Goal: Information Seeking & Learning: Learn about a topic

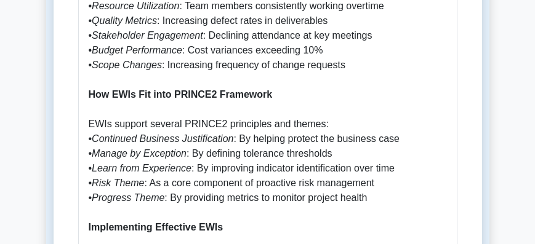
scroll to position [1055, 0]
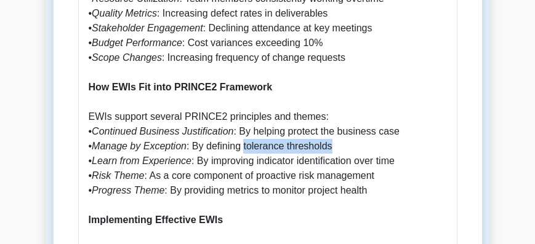
drag, startPoint x: 334, startPoint y: 102, endPoint x: 241, endPoint y: 105, distance: 92.4
click at [241, 105] on p "What are Early Warning Indicators in PRINCE2? Early Warning Indicators (EWIs) a…" at bounding box center [268, 220] width 358 height 1285
click at [315, 140] on p "What are Early Warning Indicators in PRINCE2? Early Warning Indicators (EWIs) a…" at bounding box center [268, 220] width 358 height 1285
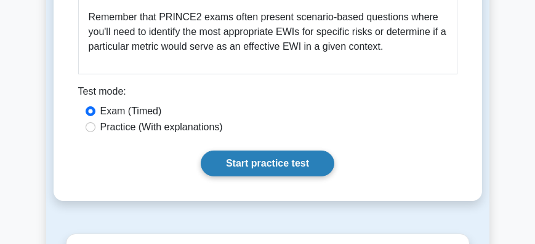
scroll to position [1864, 0]
click at [255, 151] on link "Start practice test" at bounding box center [268, 164] width 134 height 26
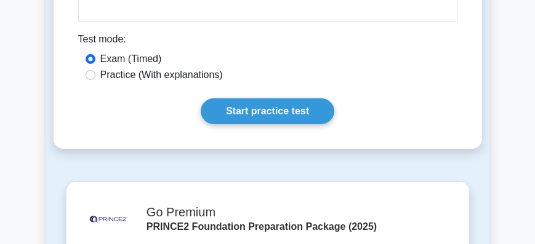
scroll to position [1899, 0]
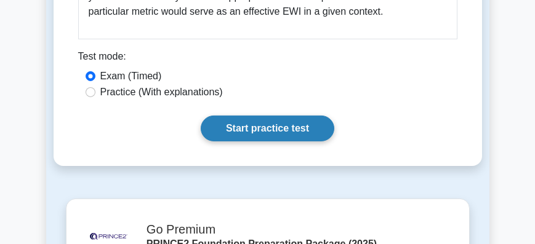
click at [240, 116] on link "Start practice test" at bounding box center [268, 129] width 134 height 26
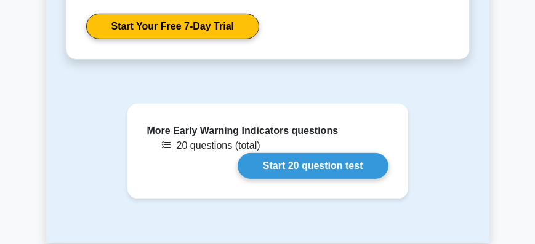
scroll to position [2357, 0]
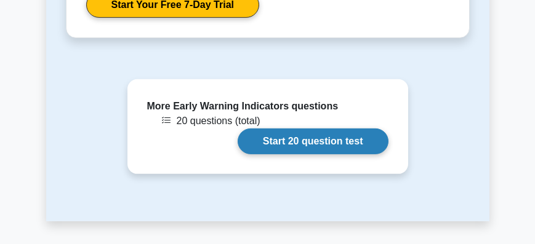
click at [289, 129] on link "Start 20 question test" at bounding box center [313, 142] width 151 height 26
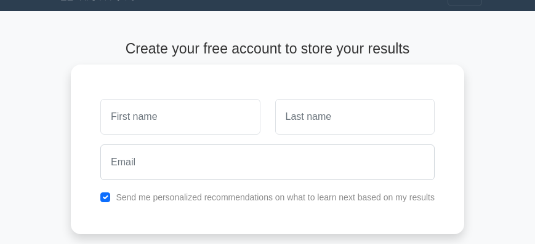
scroll to position [35, 0]
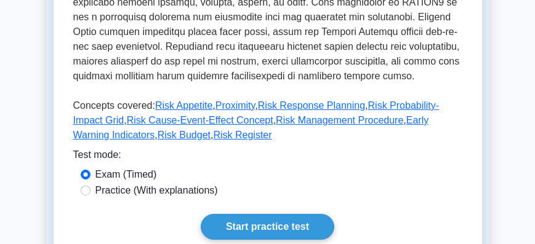
scroll to position [528, 0]
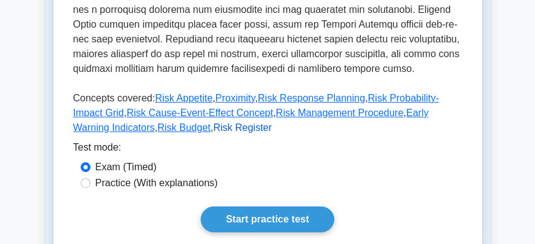
click at [213, 129] on link "Risk Register" at bounding box center [242, 128] width 58 height 10
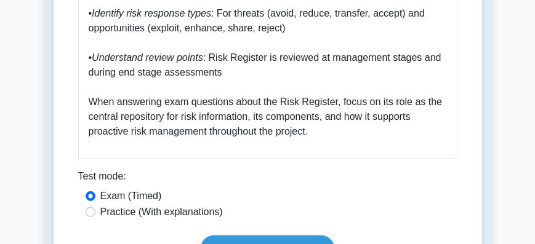
scroll to position [1653, 0]
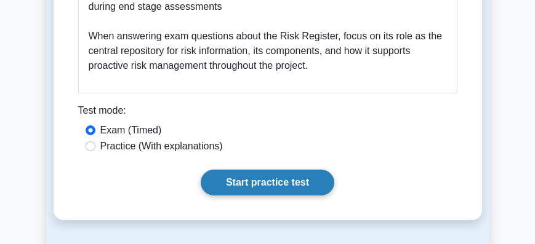
click at [239, 170] on link "Start practice test" at bounding box center [268, 183] width 134 height 26
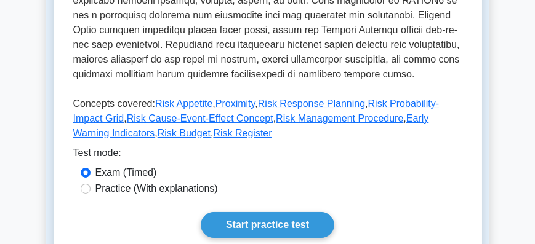
scroll to position [528, 0]
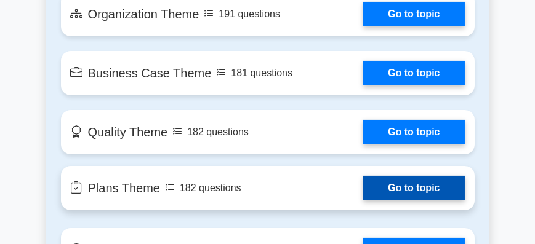
scroll to position [1196, 0]
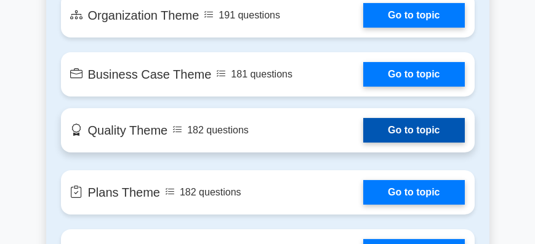
click at [363, 118] on link "Go to topic" at bounding box center [413, 130] width 101 height 25
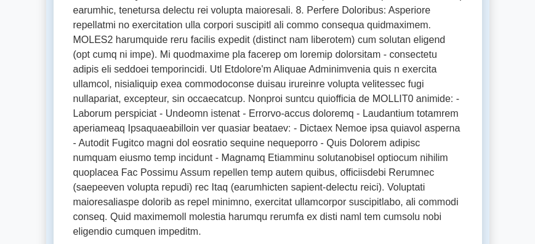
scroll to position [598, 0]
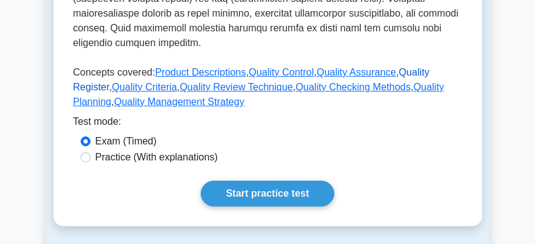
click at [410, 67] on link "Quality Register" at bounding box center [251, 79] width 356 height 25
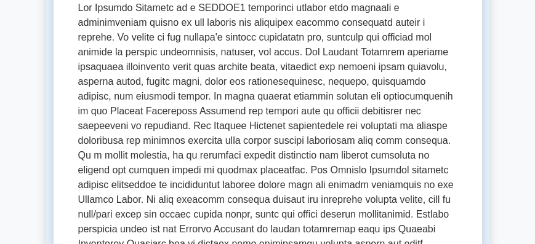
scroll to position [281, 0]
